Goal: Navigation & Orientation: Understand site structure

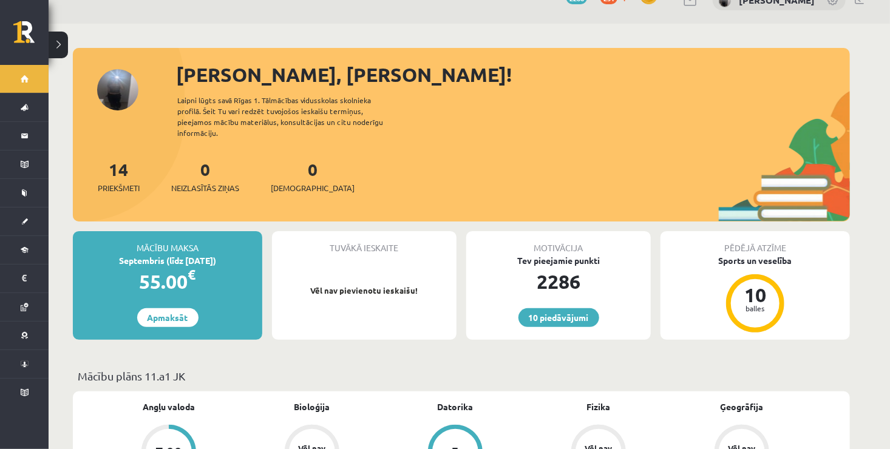
scroll to position [20, 0]
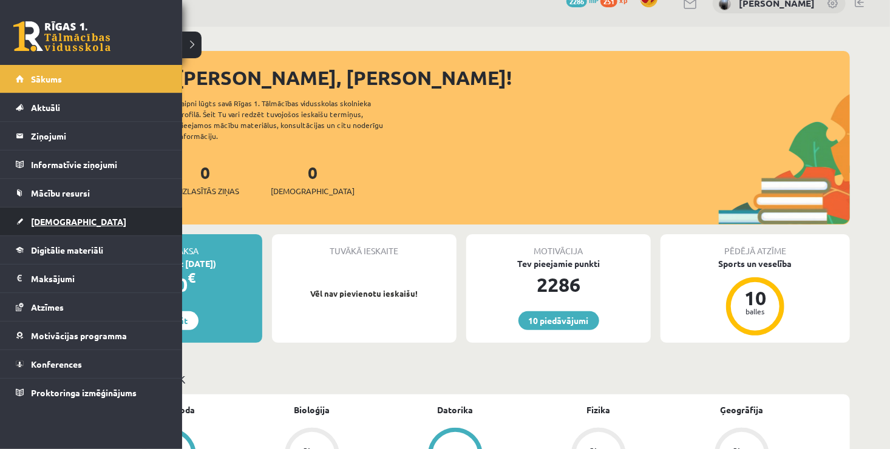
click at [59, 212] on link "[DEMOGRAPHIC_DATA]" at bounding box center [91, 222] width 151 height 28
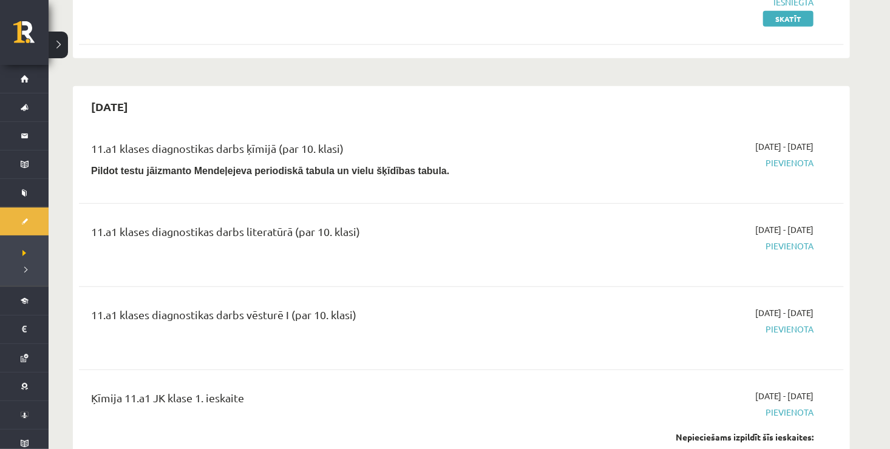
scroll to position [291, 0]
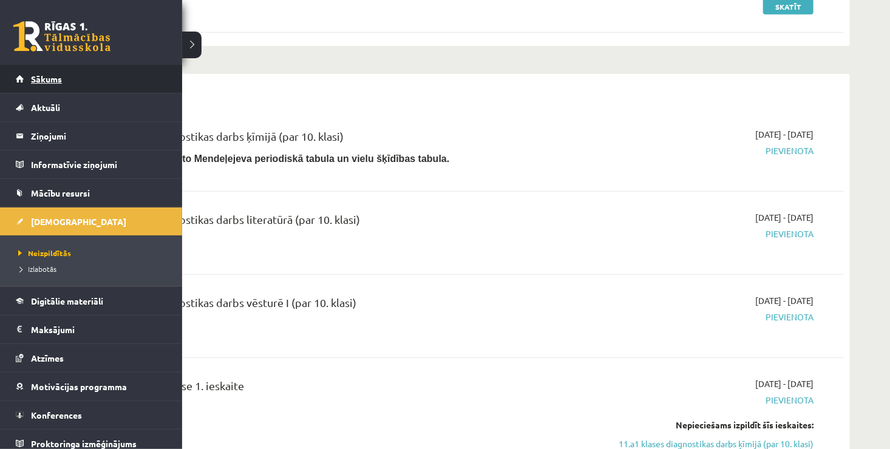
click at [86, 89] on link "Sākums" at bounding box center [91, 79] width 151 height 28
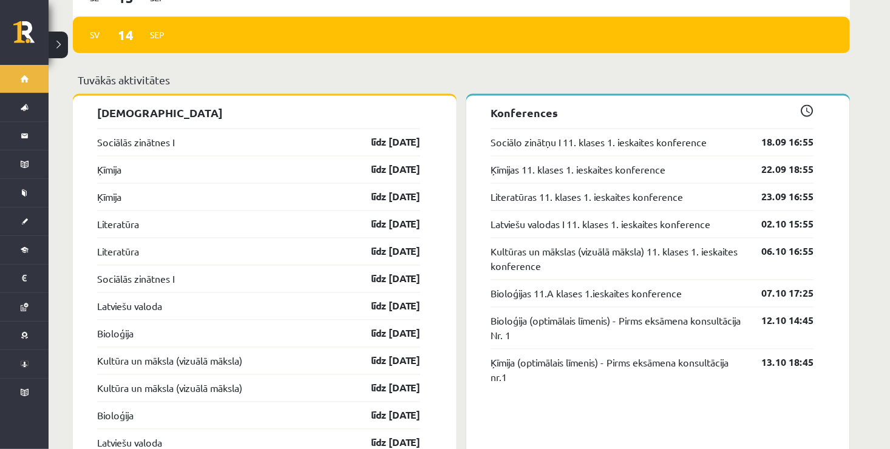
scroll to position [1034, 0]
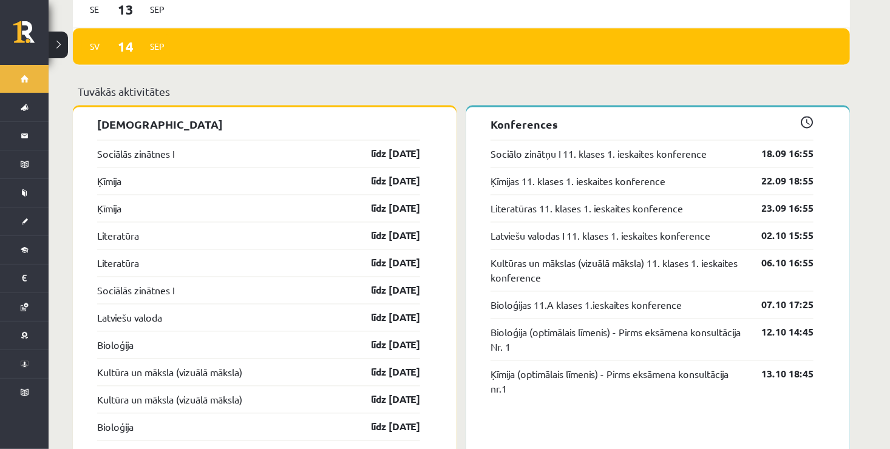
click at [529, 249] on div "Kultūras un mākslas (vizuālā māksla) 11. klases 1. ieskaites konference 06.10 1…" at bounding box center [651, 270] width 323 height 42
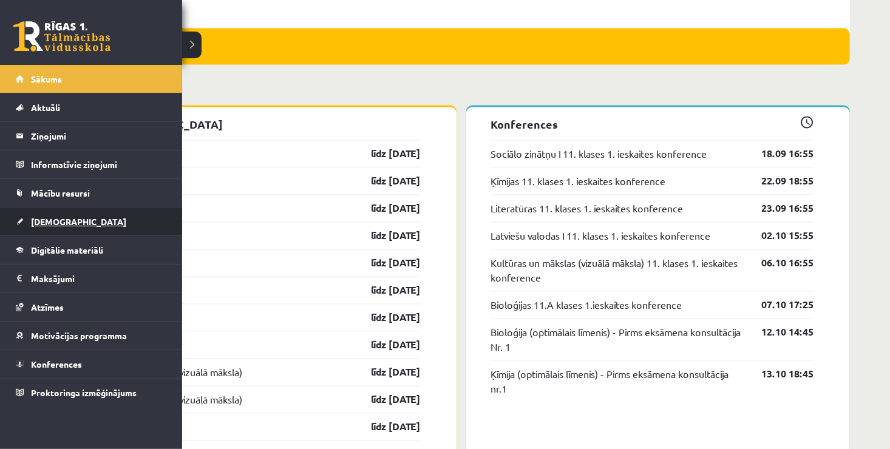
click at [63, 218] on span "[DEMOGRAPHIC_DATA]" at bounding box center [78, 221] width 95 height 11
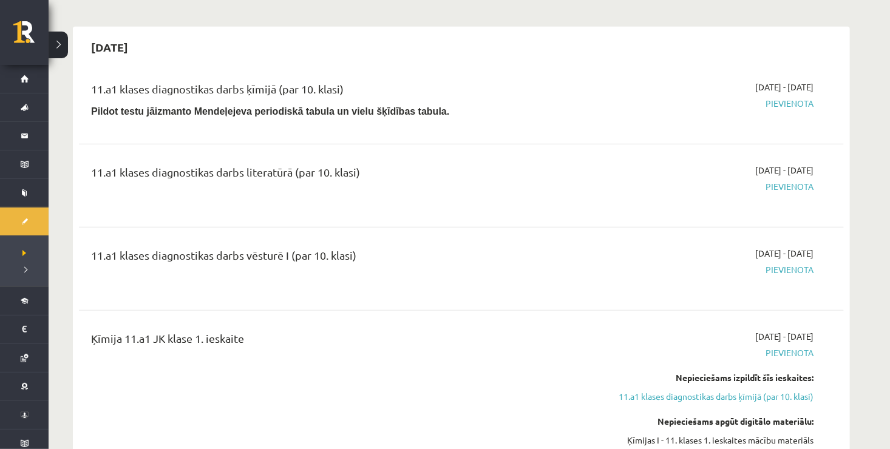
scroll to position [291, 0]
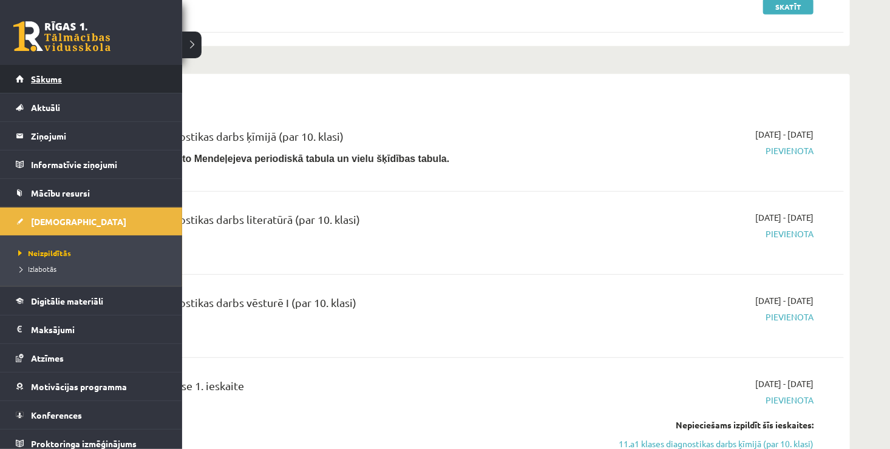
click at [39, 85] on link "Sākums" at bounding box center [91, 79] width 151 height 28
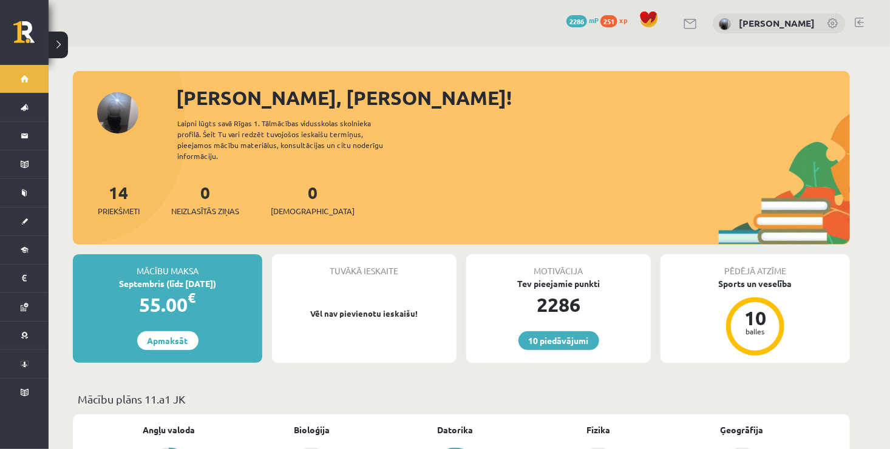
click at [123, 119] on div "Sveika, Viktorija! Laipni lūgts savā Rīgas 1. Tālmācības vidusskolas skolnieka …" at bounding box center [461, 163] width 777 height 161
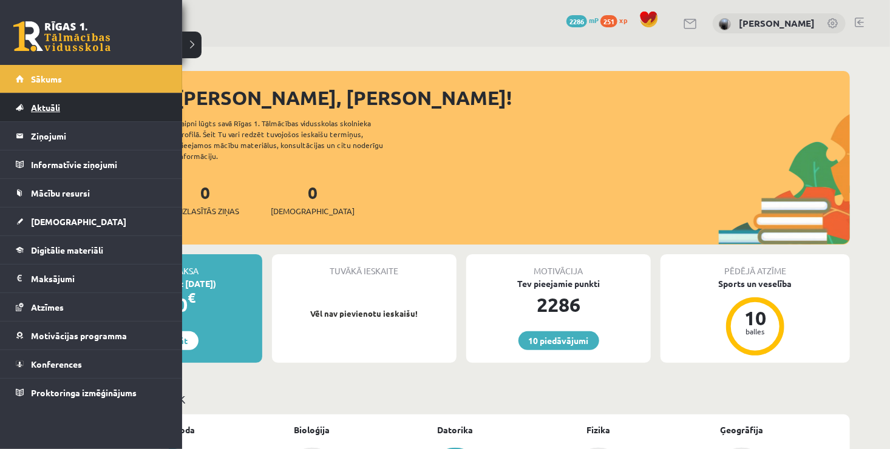
click at [65, 105] on link "Aktuāli" at bounding box center [91, 107] width 151 height 28
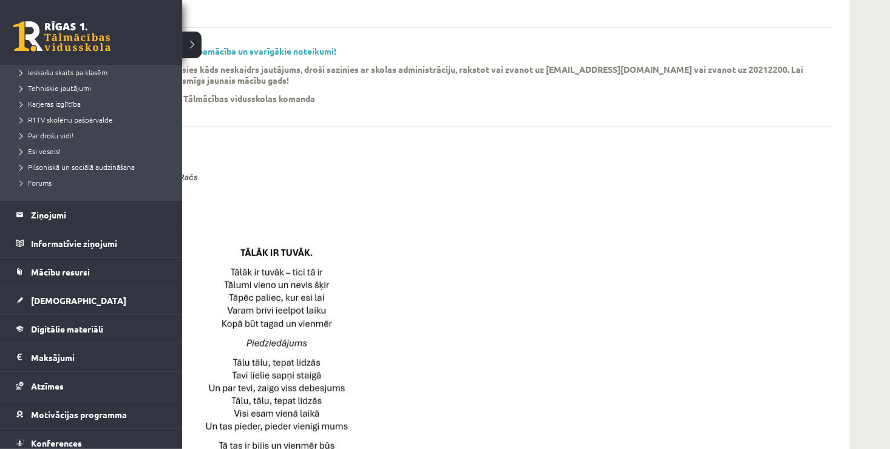
scroll to position [228, 0]
